Goal: Transaction & Acquisition: Purchase product/service

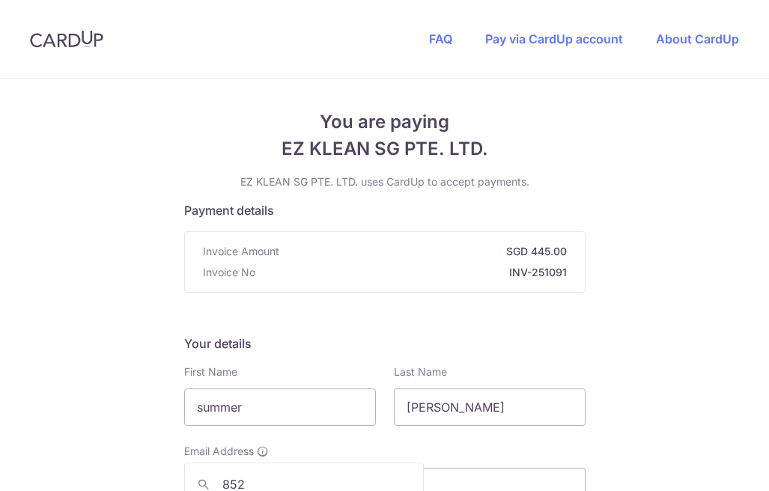
select select "95"
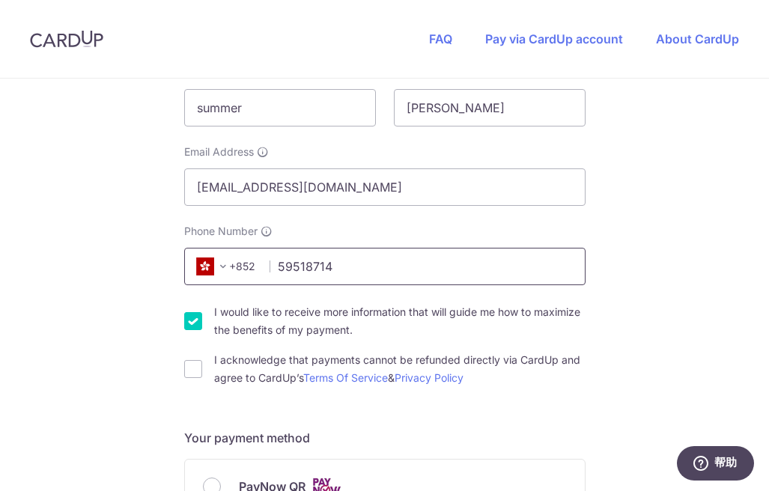
scroll to position [302, 0]
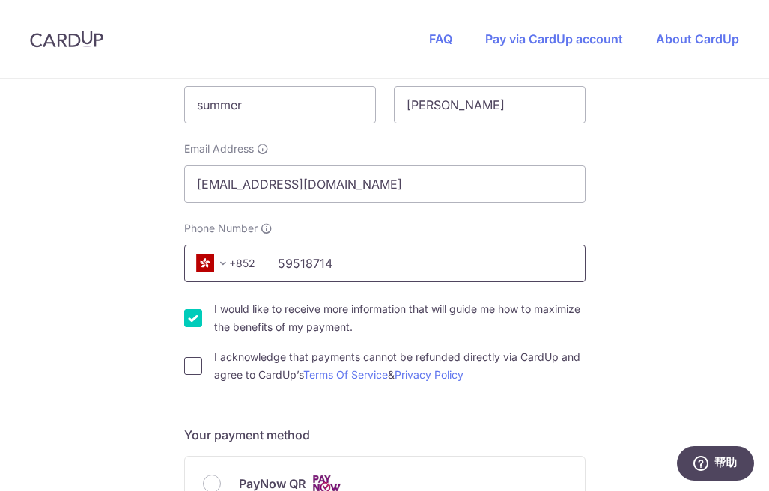
type input "59518714"
click at [184, 363] on input "I acknowledge that payments cannot be refunded directly via CardUp and agree to…" at bounding box center [193, 366] width 18 height 18
checkbox input "true"
click at [186, 323] on input "I would like to receive more information that will guide me how to maximize the…" at bounding box center [193, 318] width 18 height 18
checkbox input "false"
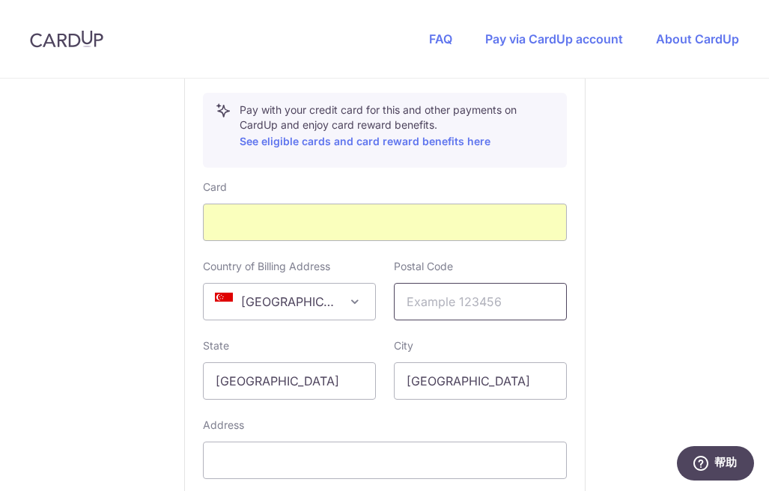
scroll to position [879, 0]
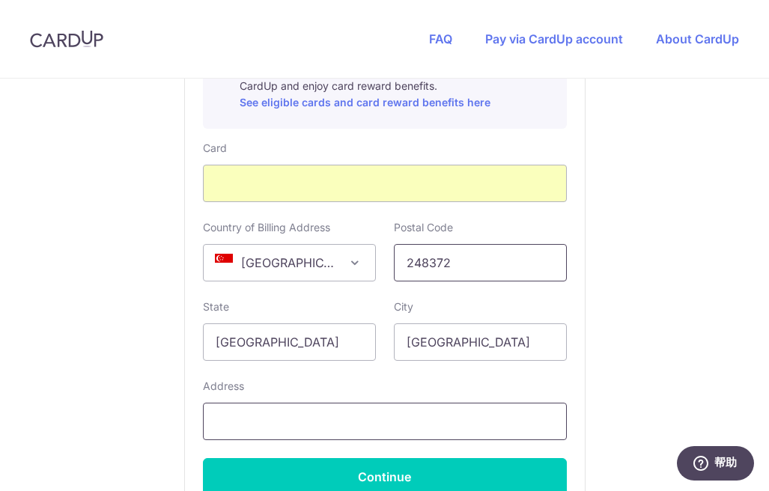
type input "248372"
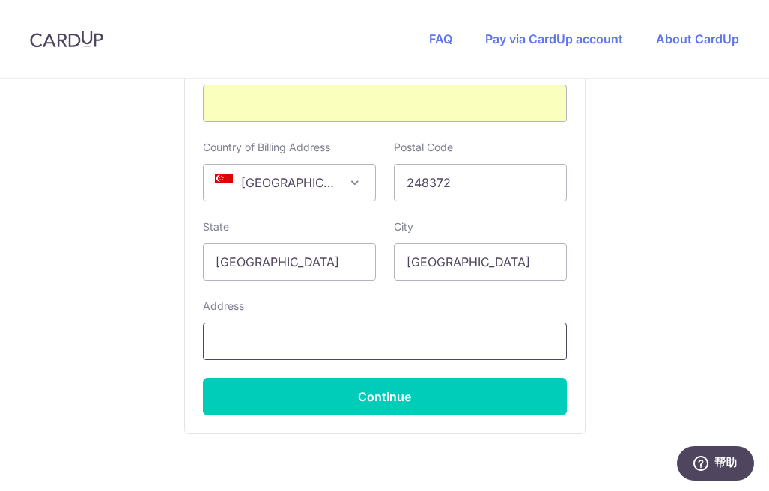
scroll to position [1002, 0]
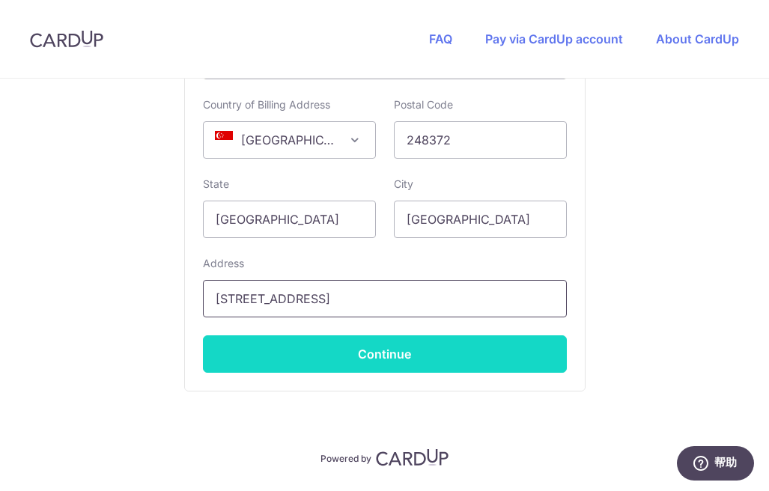
type input "[STREET_ADDRESS]"
click at [376, 347] on button "Continue" at bounding box center [385, 353] width 364 height 37
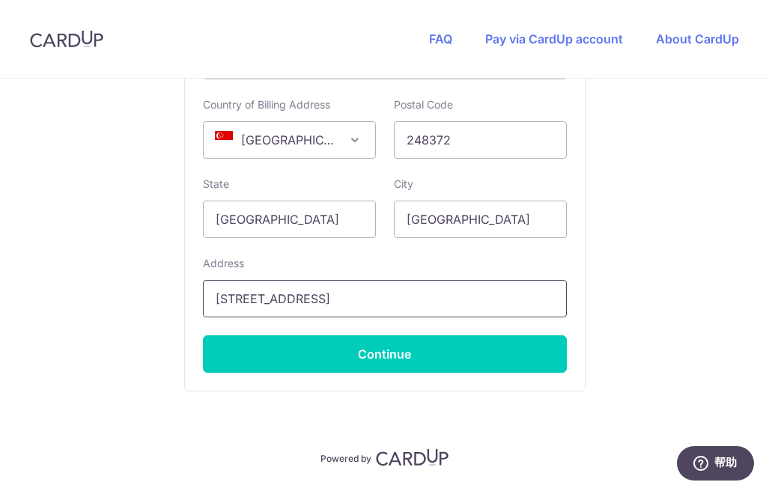
type input "**** 7398"
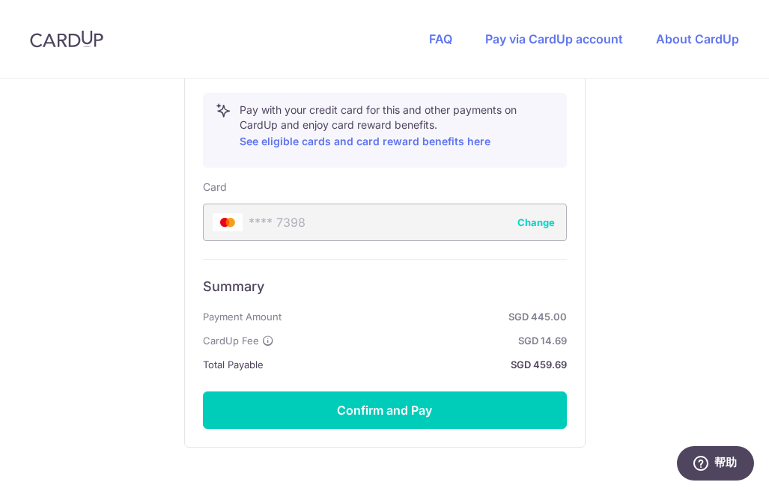
scroll to position [916, 0]
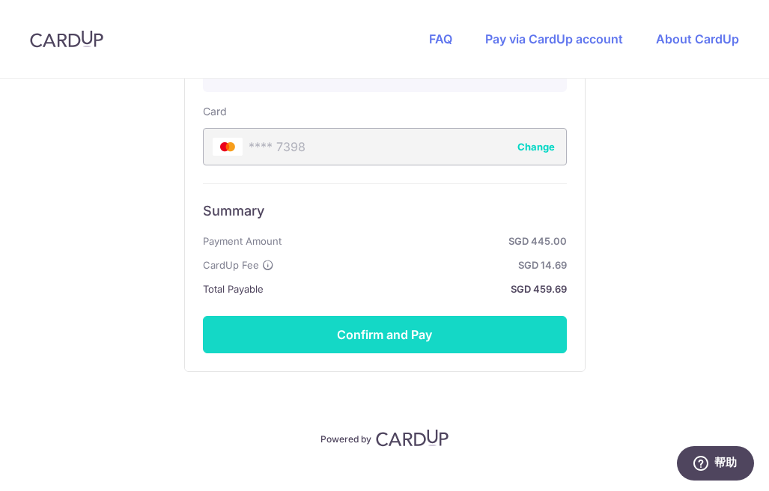
click at [432, 335] on button "Confirm and Pay" at bounding box center [385, 334] width 364 height 37
